Goal: Information Seeking & Learning: Learn about a topic

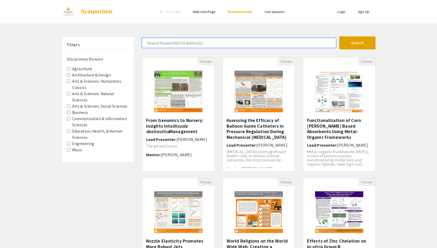
click at [210, 39] on input "Search Keyword(s) Or Author(s)" at bounding box center [239, 43] width 194 height 10
type input "[PERSON_NAME]"
click at [339, 36] on button "Search" at bounding box center [357, 42] width 36 height 13
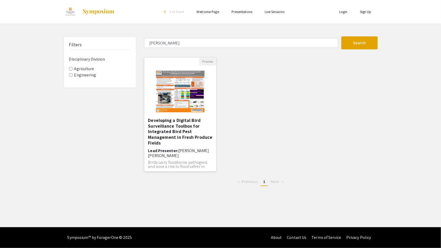
click at [188, 90] on img "Open Presentation <p>Developing a Digital Bird Surveillance Toolbox for Integra…" at bounding box center [180, 91] width 59 height 52
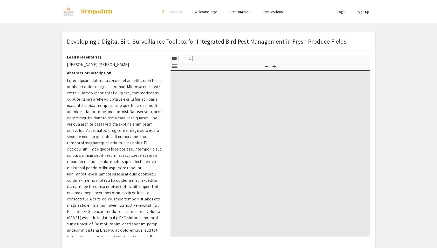
select select "custom"
type input "0"
select select "custom"
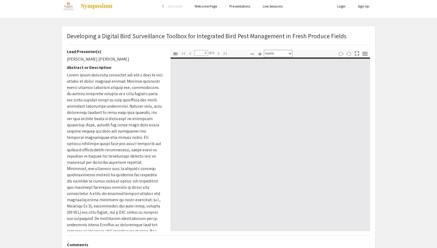
type input "1"
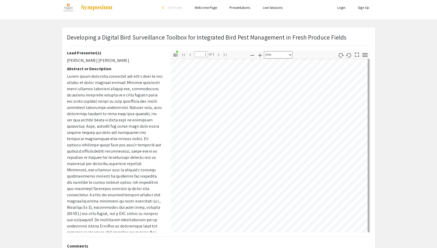
scroll to position [5, 18]
click at [259, 53] on icon "button" at bounding box center [260, 55] width 6 height 6
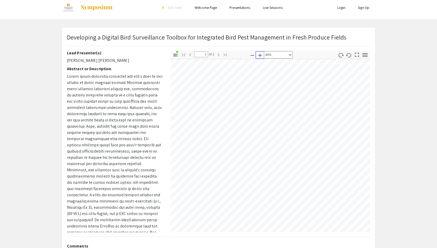
click at [259, 53] on icon "button" at bounding box center [260, 55] width 6 height 6
click at [132, 64] on div "Lead Presenter(s) [PERSON_NAME] [PERSON_NAME] Abstract or Description Mentor [P…" at bounding box center [218, 141] width 311 height 182
click at [102, 25] on div "Skip navigation arrow_back_ios Exit Event Welcome Page Presentations Live Sessi…" at bounding box center [218, 146] width 437 height 301
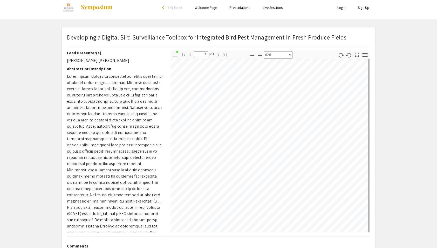
scroll to position [234, 436]
click at [69, 22] on div "Skip navigation arrow_back_ios Exit Event Welcome Page Presentations Live Sessi…" at bounding box center [218, 146] width 437 height 301
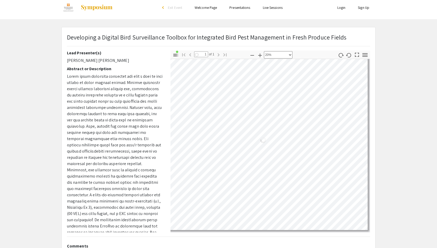
select select "custom"
